Goal: Task Accomplishment & Management: Manage account settings

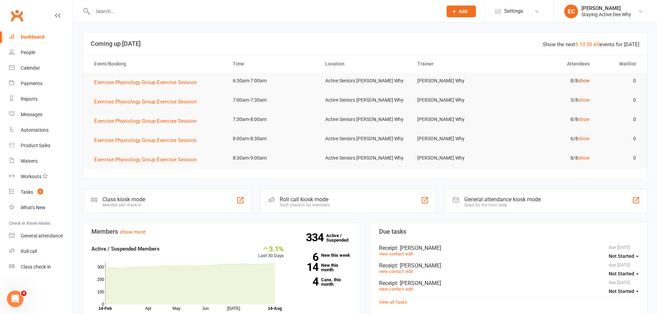
click at [587, 80] on link "show" at bounding box center [584, 81] width 12 height 6
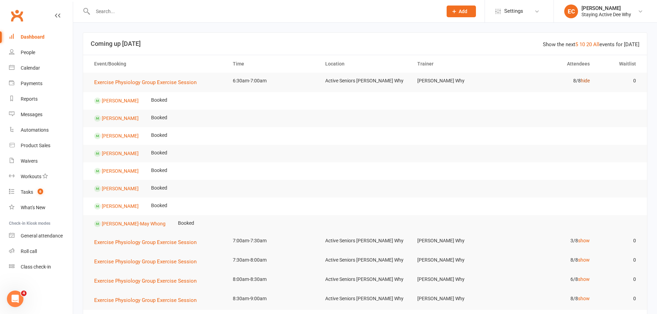
click at [583, 82] on link "hide" at bounding box center [585, 81] width 9 height 6
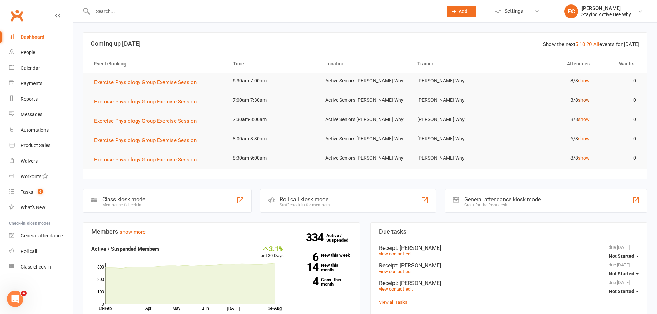
click at [586, 100] on link "show" at bounding box center [584, 100] width 12 height 6
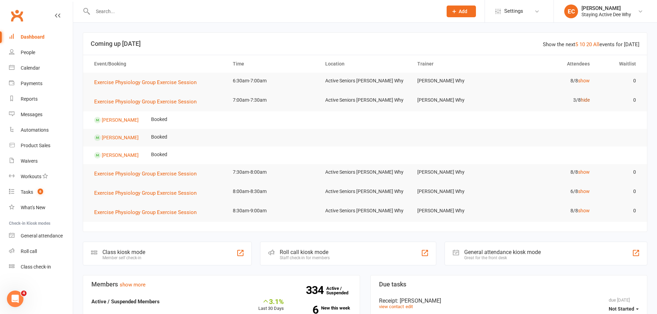
click at [586, 100] on link "hide" at bounding box center [585, 100] width 9 height 6
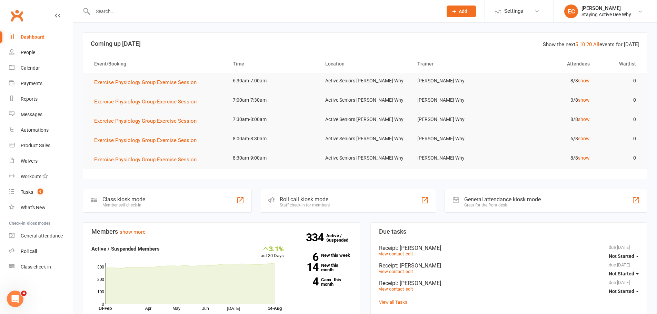
click at [359, 198] on div "Roll call kiosk mode Staff check-in for members" at bounding box center [348, 201] width 176 height 24
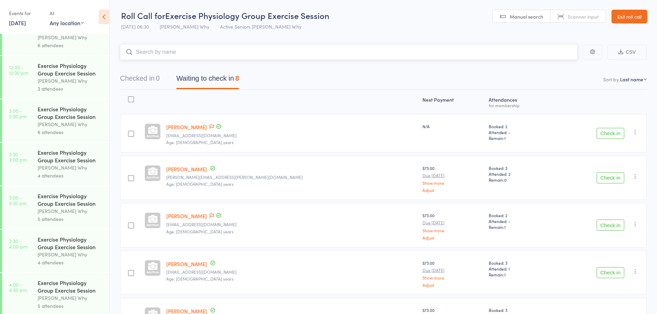
scroll to position [458, 0]
click at [628, 16] on link "Exit roll call" at bounding box center [630, 17] width 36 height 14
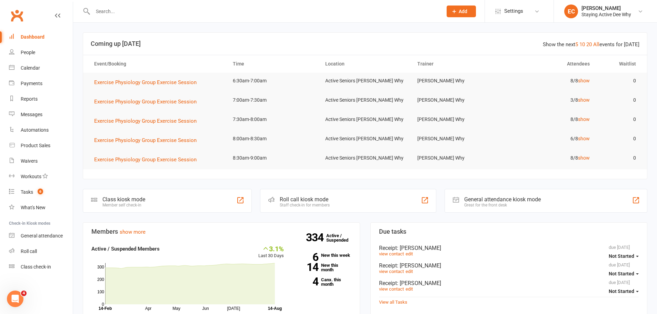
click at [137, 11] on input "text" at bounding box center [264, 12] width 347 height 10
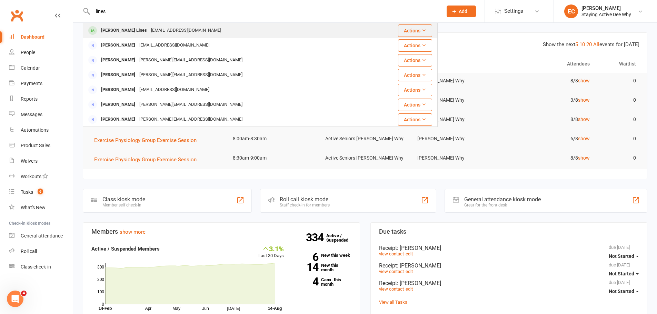
type input "lines"
click at [149, 27] on div "kayelines@tpg.com.au" at bounding box center [186, 31] width 74 height 10
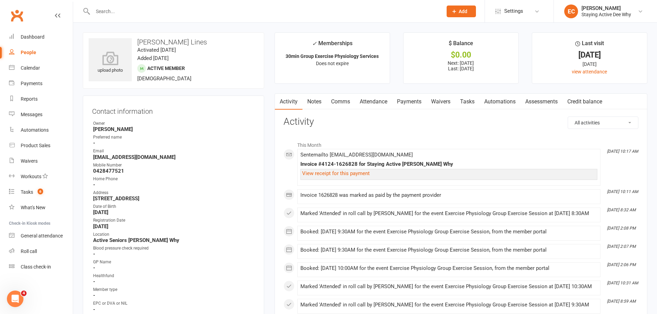
click at [378, 103] on link "Attendance" at bounding box center [373, 102] width 37 height 16
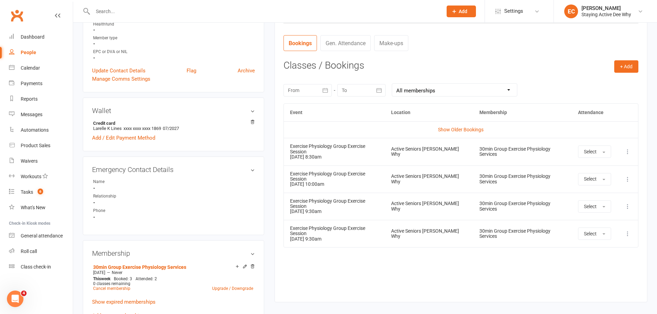
scroll to position [276, 0]
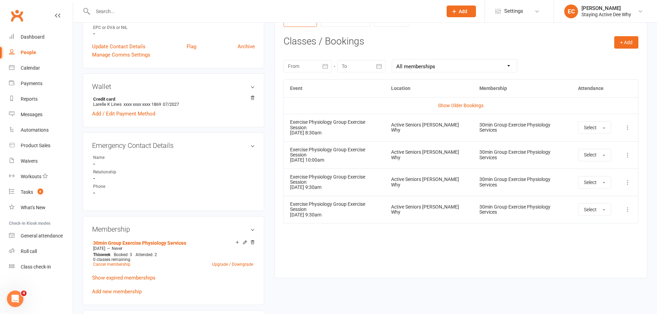
click at [629, 126] on icon at bounding box center [627, 127] width 7 height 7
click at [588, 166] on link "Remove booking" at bounding box center [597, 169] width 68 height 14
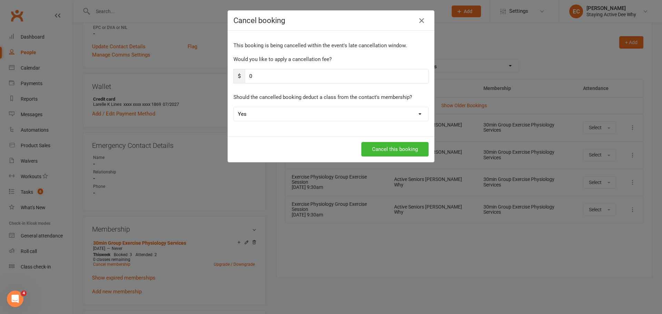
click at [278, 111] on select "Yes No" at bounding box center [331, 114] width 195 height 14
select select "1"
click at [234, 107] on select "Yes No" at bounding box center [331, 114] width 195 height 14
click at [383, 151] on button "Cancel this booking" at bounding box center [394, 149] width 67 height 14
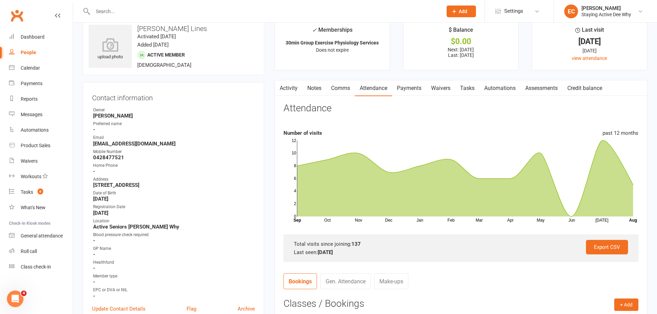
scroll to position [0, 0]
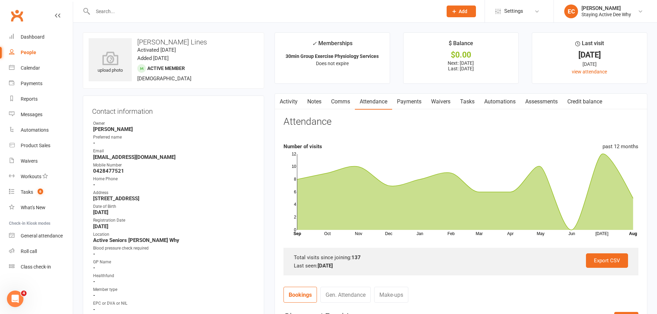
click at [166, 10] on input "text" at bounding box center [264, 12] width 347 height 10
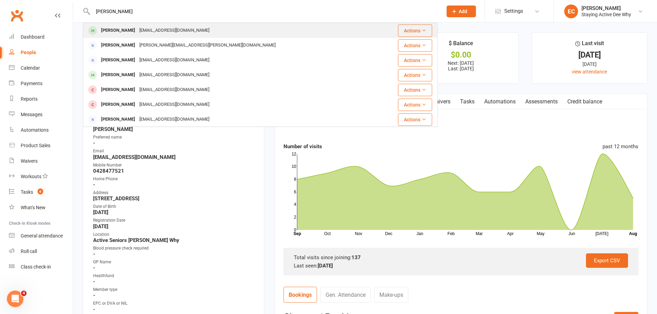
type input "ted hill"
click at [198, 32] on div "Ted Hillman futura127@gmail.com" at bounding box center [230, 30] width 294 height 14
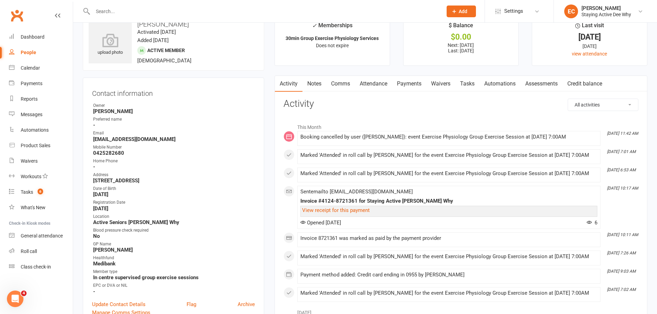
scroll to position [69, 0]
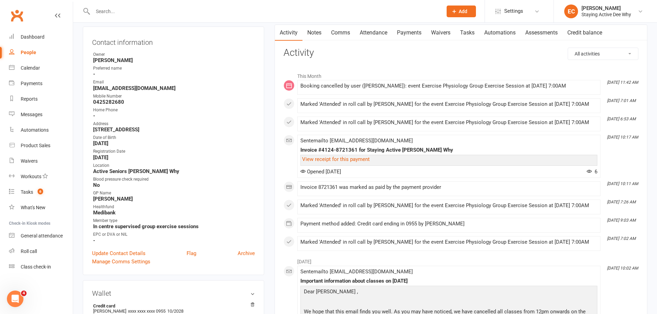
click at [406, 37] on link "Payments" at bounding box center [409, 33] width 34 height 16
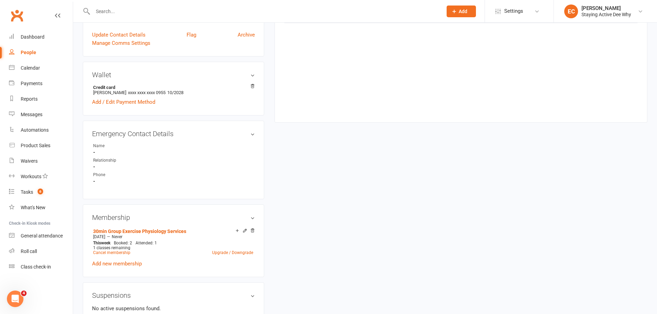
scroll to position [310, 0]
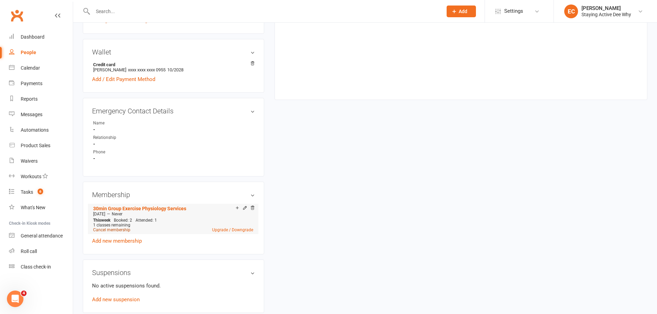
click at [127, 229] on link "Cancel membership" at bounding box center [111, 230] width 37 height 5
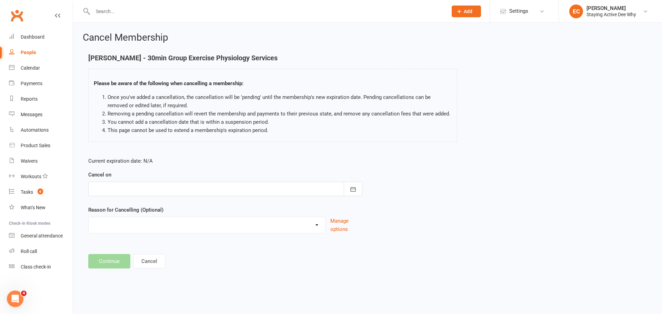
click at [173, 188] on div at bounding box center [225, 189] width 274 height 14
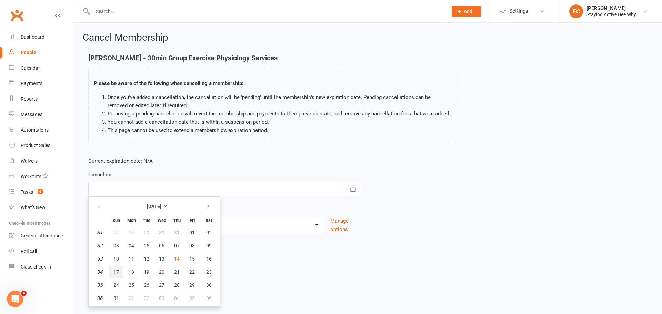
click at [118, 272] on span "17" at bounding box center [116, 272] width 6 height 6
type input "17 Aug 2025"
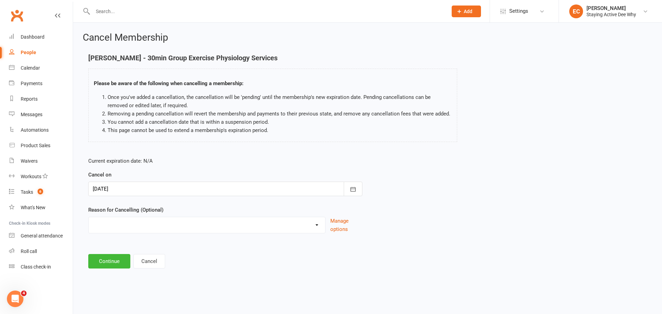
click at [113, 229] on select "Holiday Injury Other reason" at bounding box center [207, 224] width 237 height 14
select select "2"
click at [89, 225] on select "Holiday Injury Other reason" at bounding box center [207, 224] width 237 height 14
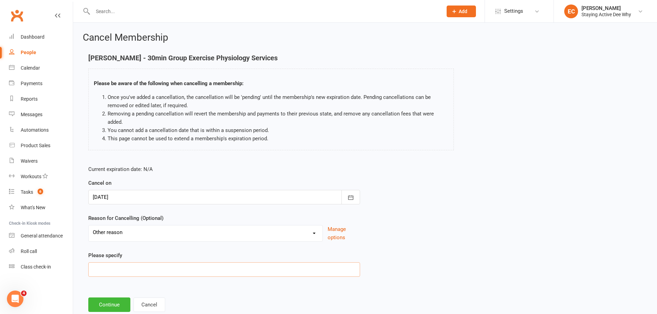
click at [114, 268] on input at bounding box center [224, 269] width 272 height 14
type input "Using RSL gym as it is free and come and go as he pleases"
click at [120, 305] on button "Continue" at bounding box center [109, 305] width 42 height 14
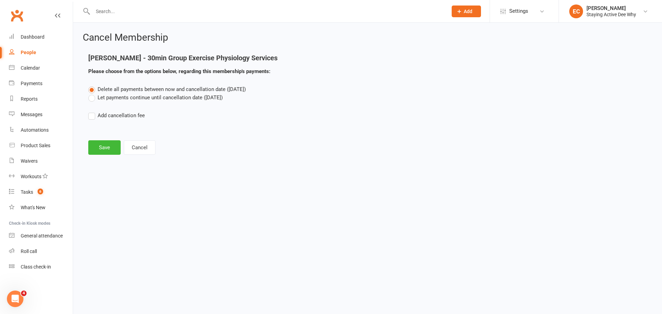
click at [124, 97] on label "Let payments continue until cancellation date (Aug 17, 2025)" at bounding box center [155, 97] width 135 height 8
click at [93, 93] on input "Let payments continue until cancellation date (Aug 17, 2025)" at bounding box center [90, 93] width 4 height 0
click at [107, 155] on button "Save" at bounding box center [104, 147] width 32 height 14
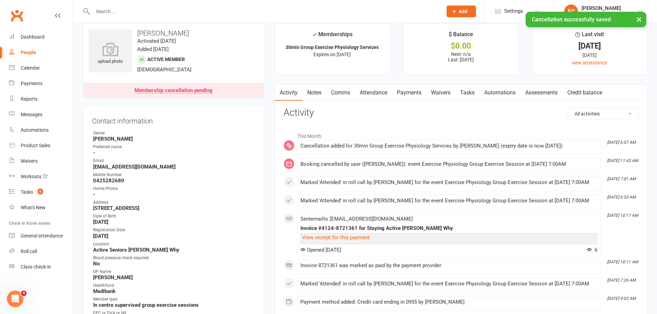
scroll to position [34, 0]
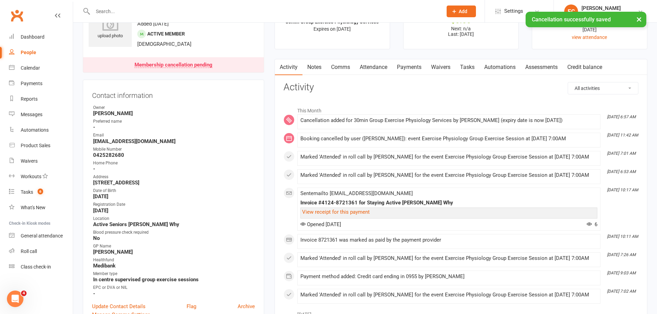
click at [312, 66] on link "Notes" at bounding box center [314, 67] width 24 height 16
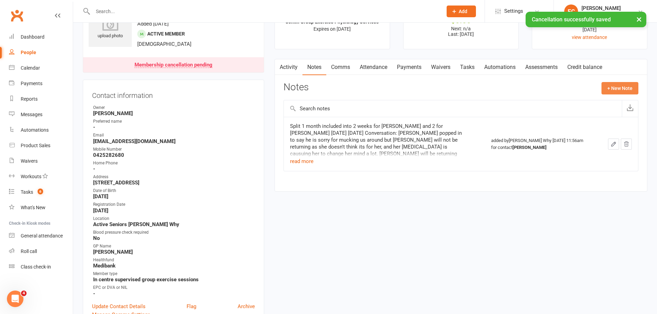
click at [617, 92] on button "+ New Note" at bounding box center [620, 88] width 37 height 12
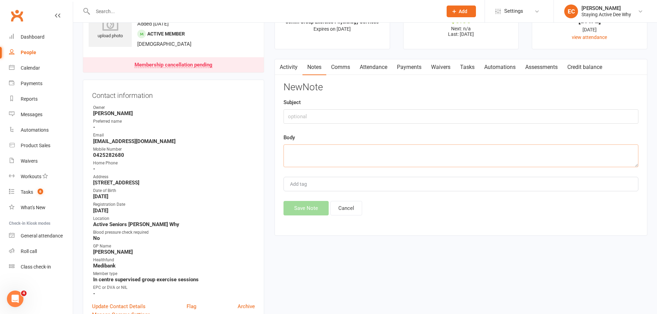
click at [305, 152] on textarea at bounding box center [461, 156] width 355 height 23
click at [305, 116] on input "text" at bounding box center [461, 116] width 355 height 14
type input "Cancellation - no credit"
click at [304, 157] on textarea at bounding box center [461, 156] width 355 height 23
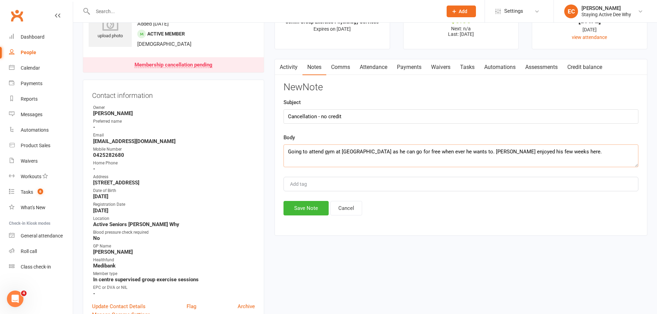
click at [462, 150] on textarea "Going to attend gym at RSL as he can go for free when ever he wants to. HAs enj…" at bounding box center [461, 156] width 355 height 23
type textarea "Going to attend gym at [GEOGRAPHIC_DATA] as he can go for free when ever he wan…"
click at [299, 207] on button "Save Note" at bounding box center [306, 208] width 45 height 14
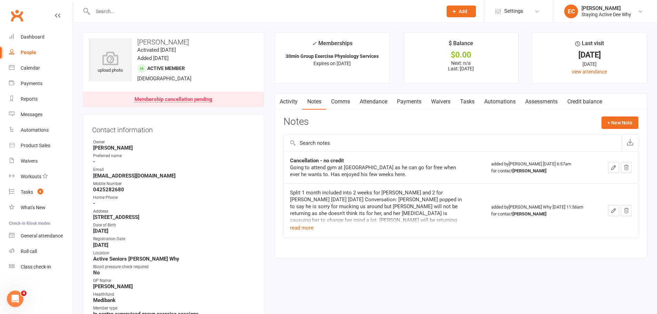
click at [464, 252] on div "Activity Notes Comms Attendance Payments Waivers Tasks Automations Assessments …" at bounding box center [461, 175] width 373 height 165
click at [379, 104] on link "Attendance" at bounding box center [373, 102] width 37 height 16
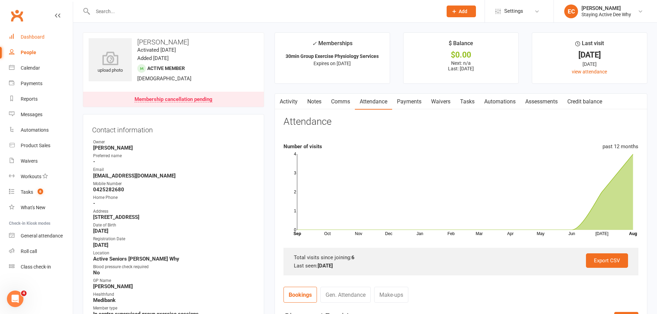
click at [48, 40] on link "Dashboard" at bounding box center [41, 37] width 64 height 16
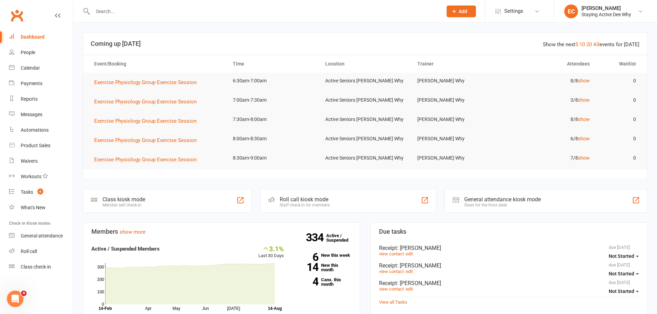
click at [155, 13] on input "text" at bounding box center [264, 12] width 347 height 10
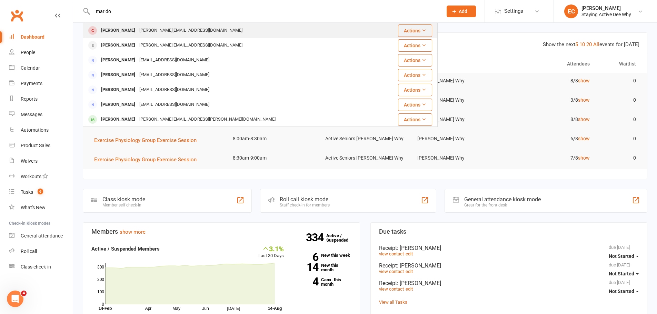
type input "mar do"
click at [113, 27] on div "Marie Dokic" at bounding box center [118, 31] width 38 height 10
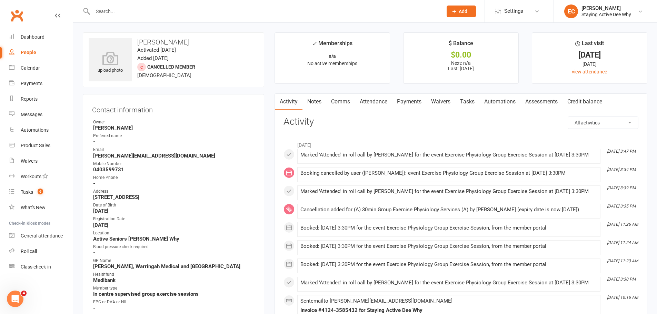
click at [312, 104] on link "Notes" at bounding box center [314, 102] width 24 height 16
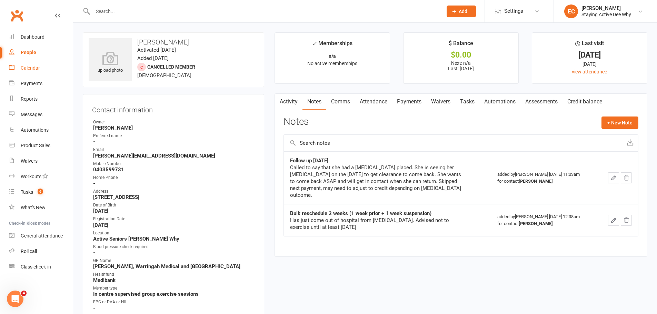
click at [36, 67] on div "Calendar" at bounding box center [30, 68] width 19 height 6
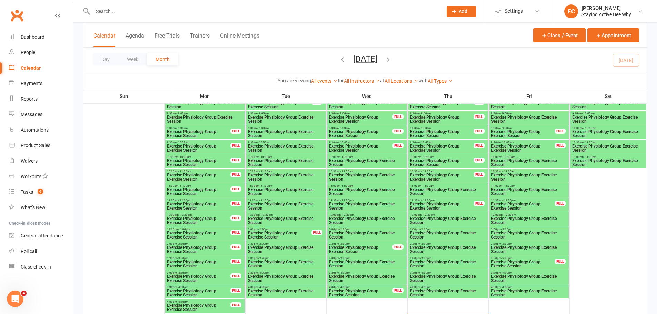
scroll to position [655, 0]
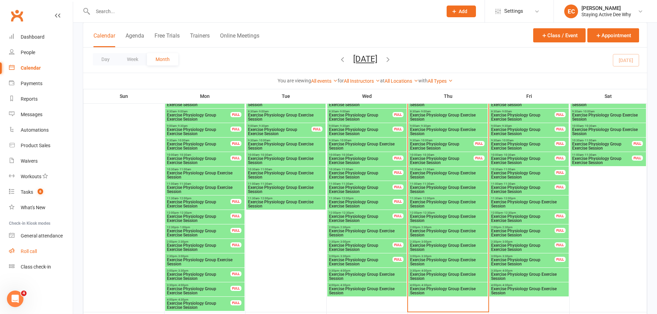
click at [36, 245] on link "Roll call" at bounding box center [41, 252] width 64 height 16
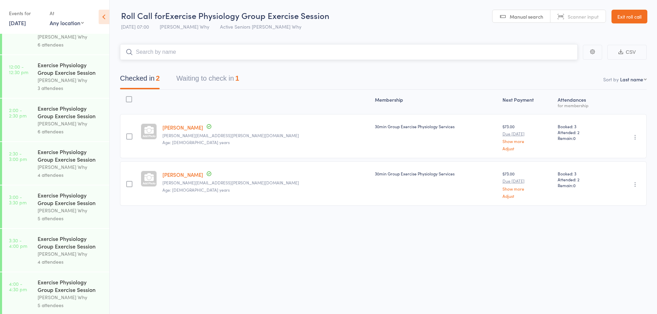
scroll to position [458, 0]
click at [615, 22] on link "Exit roll call" at bounding box center [630, 17] width 36 height 14
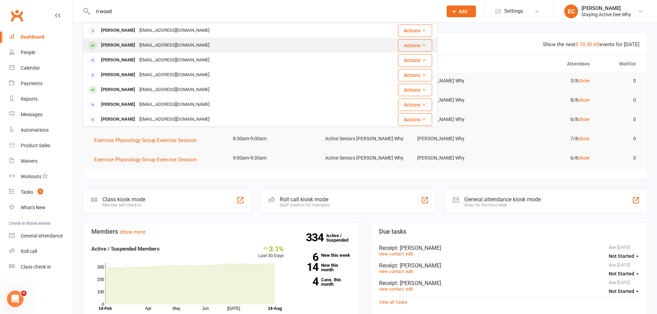
type input "ri wood"
click at [115, 45] on div "[PERSON_NAME]" at bounding box center [118, 45] width 38 height 10
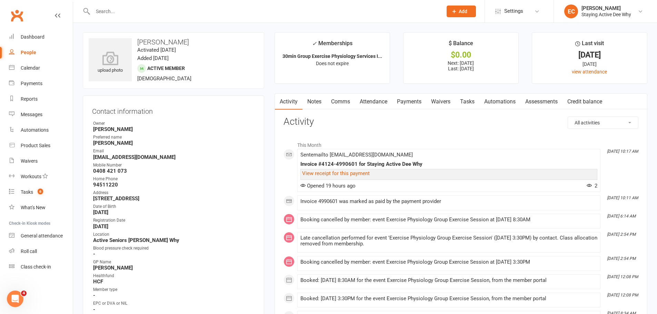
click at [409, 101] on link "Payments" at bounding box center [409, 102] width 34 height 16
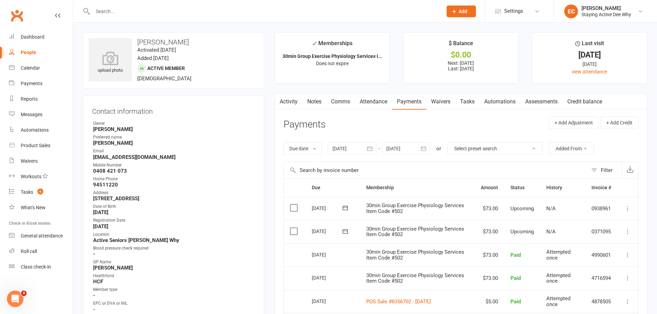
click at [275, 137] on div "Activity Notes Comms Attendance Payments Waivers Tasks Automations Assessments …" at bounding box center [461, 263] width 373 height 340
click at [199, 12] on input "text" at bounding box center [264, 12] width 347 height 10
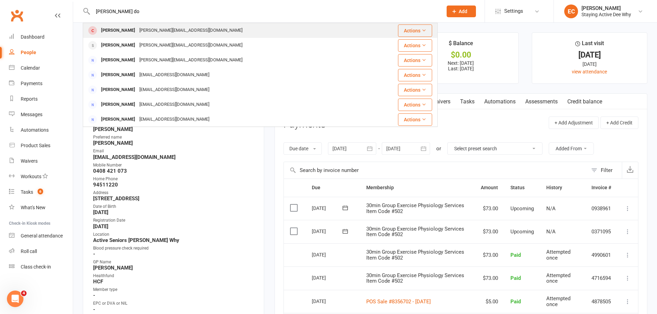
type input "[PERSON_NAME] do"
click at [119, 24] on div "[PERSON_NAME] [PERSON_NAME][EMAIL_ADDRESS][DOMAIN_NAME]" at bounding box center [225, 30] width 285 height 14
